Goal: Task Accomplishment & Management: Complete application form

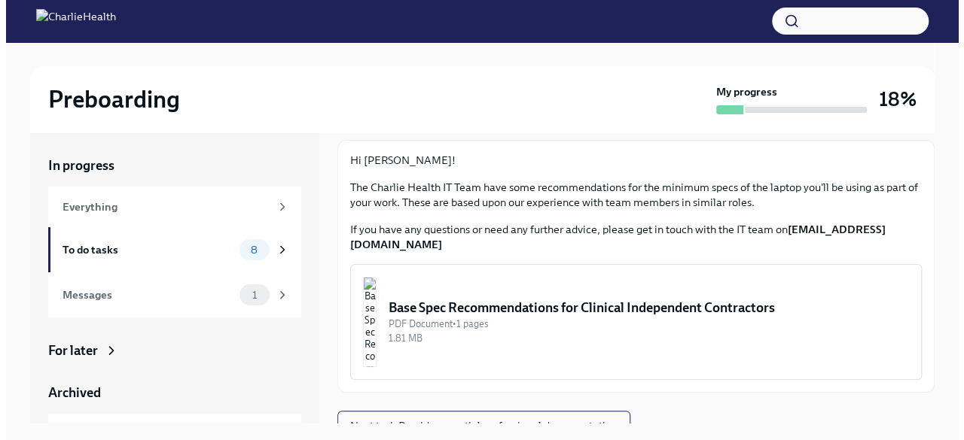
scroll to position [26, 0]
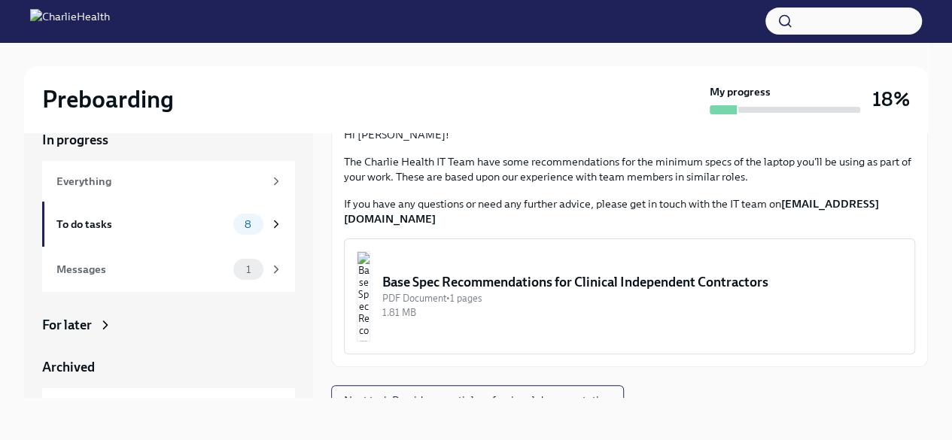
click at [370, 296] on img "button" at bounding box center [364, 296] width 14 height 90
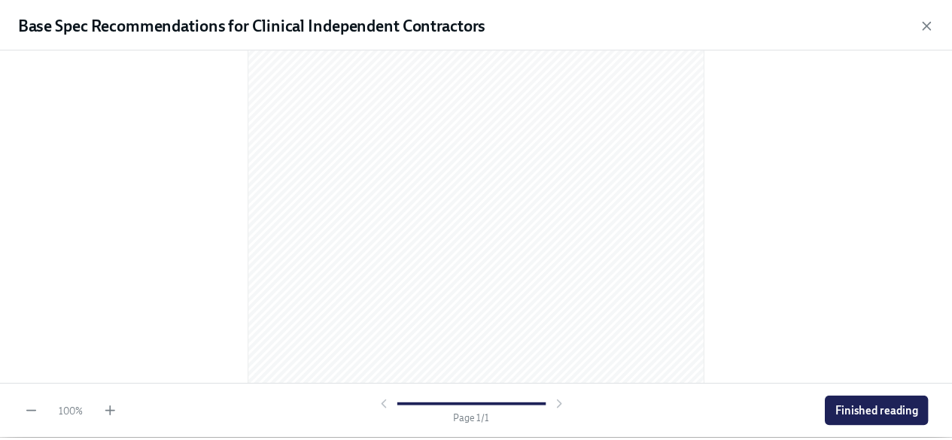
scroll to position [232, 0]
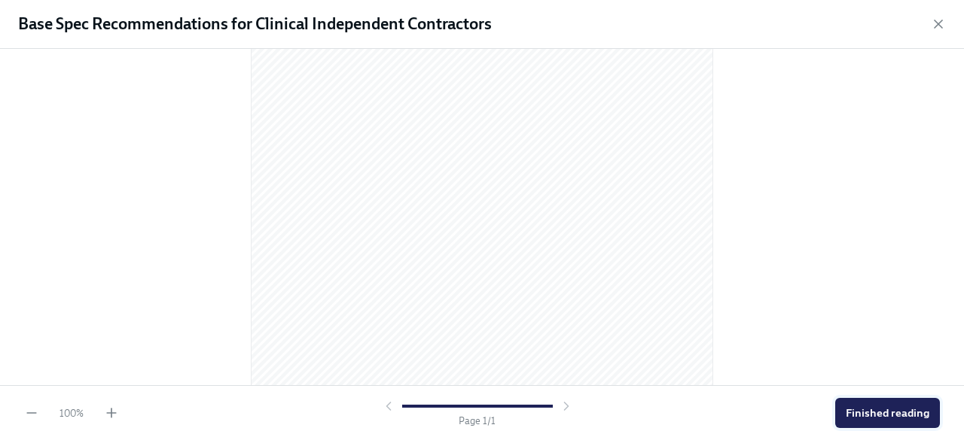
click at [874, 412] on span "Finished reading" at bounding box center [887, 413] width 84 height 15
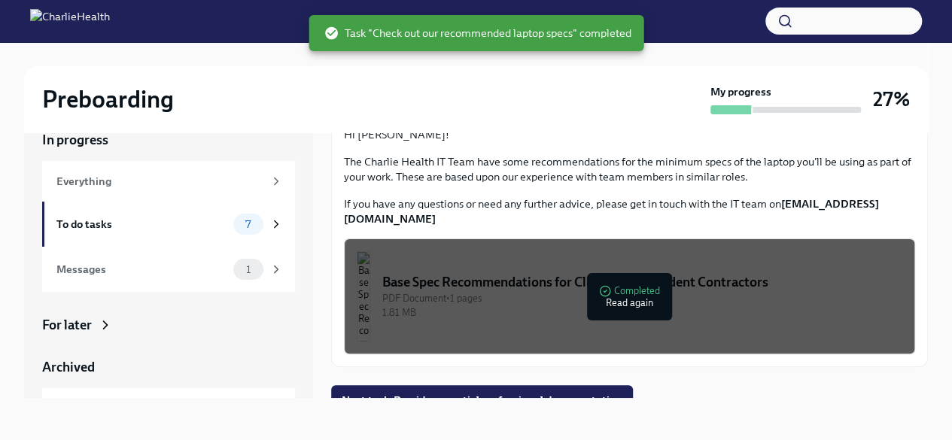
scroll to position [82, 0]
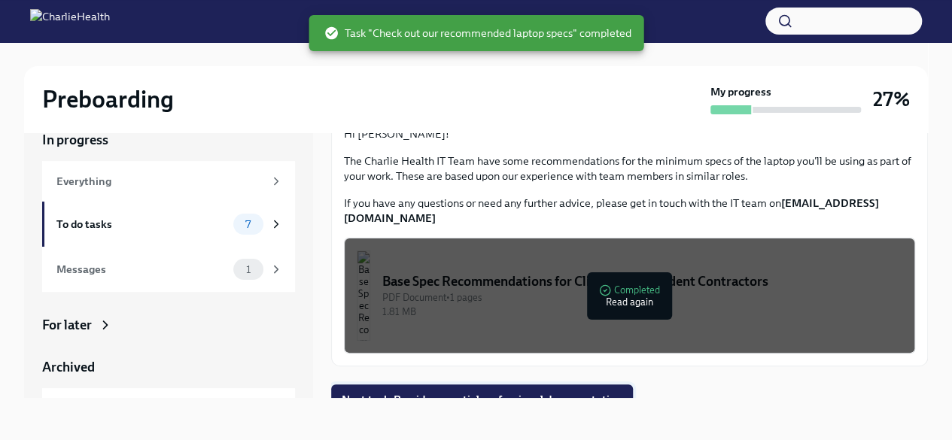
click at [550, 392] on span "Next task : Provide essential professional documentation" at bounding box center [482, 399] width 281 height 15
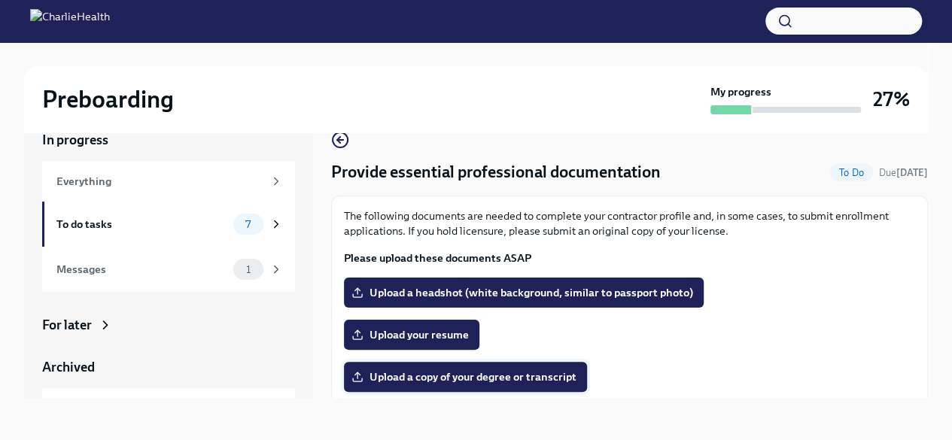
click at [477, 376] on span "Upload a copy of your degree or transcript" at bounding box center [466, 377] width 222 height 15
click at [0, 0] on input "Upload a copy of your degree or transcript" at bounding box center [0, 0] width 0 height 0
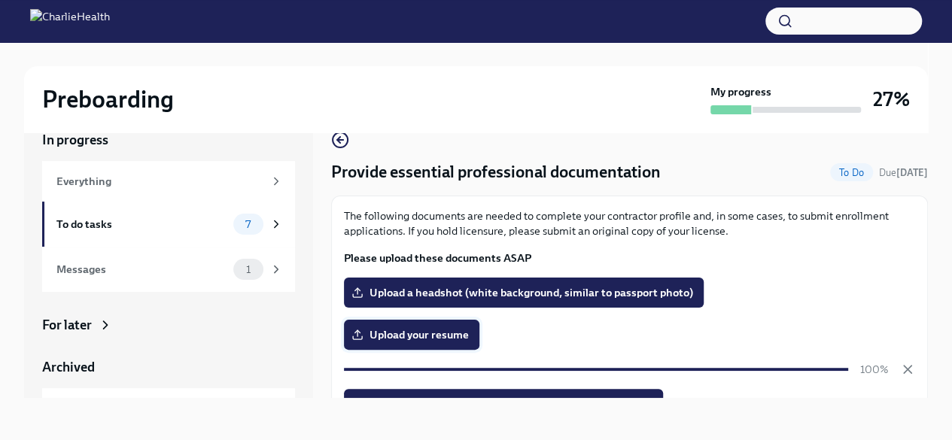
click at [416, 342] on span "Upload your resume" at bounding box center [412, 334] width 114 height 15
click at [0, 0] on input "Upload your resume" at bounding box center [0, 0] width 0 height 0
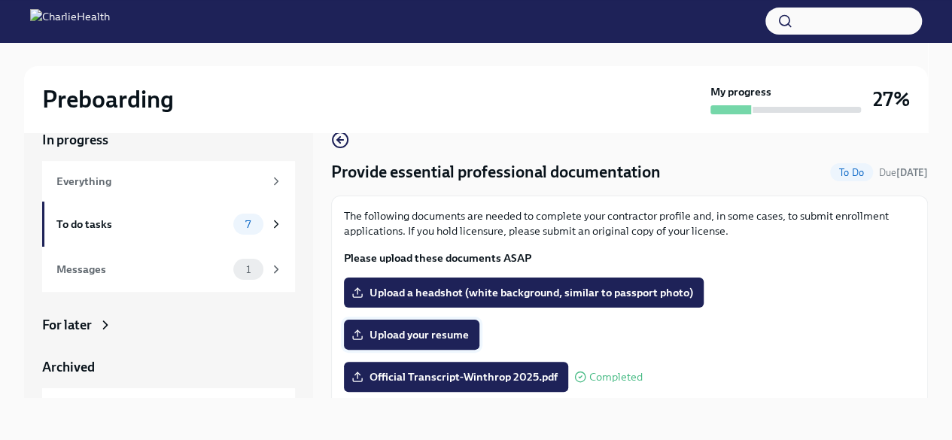
click at [447, 332] on span "Upload your resume" at bounding box center [412, 334] width 114 height 15
click at [0, 0] on input "Upload your resume" at bounding box center [0, 0] width 0 height 0
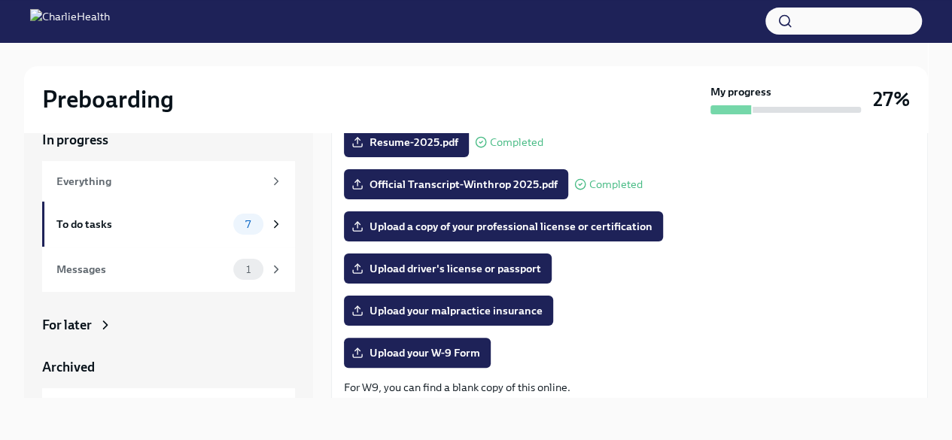
scroll to position [194, 0]
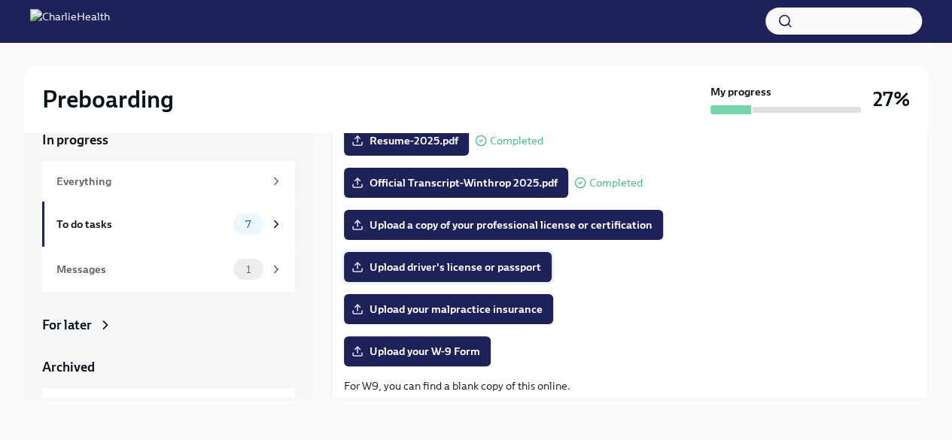
click at [516, 263] on span "Upload driver's license or passport" at bounding box center [448, 267] width 187 height 15
click at [0, 0] on input "Upload driver's license or passport" at bounding box center [0, 0] width 0 height 0
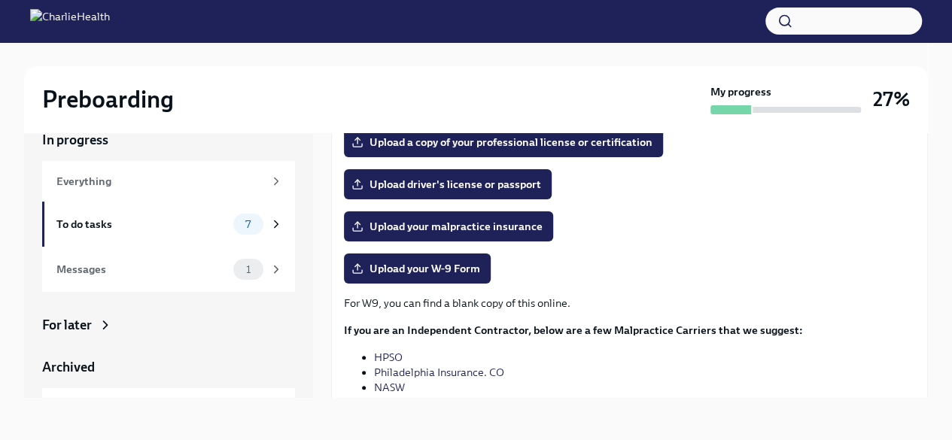
scroll to position [277, 0]
